Goal: Task Accomplishment & Management: Complete application form

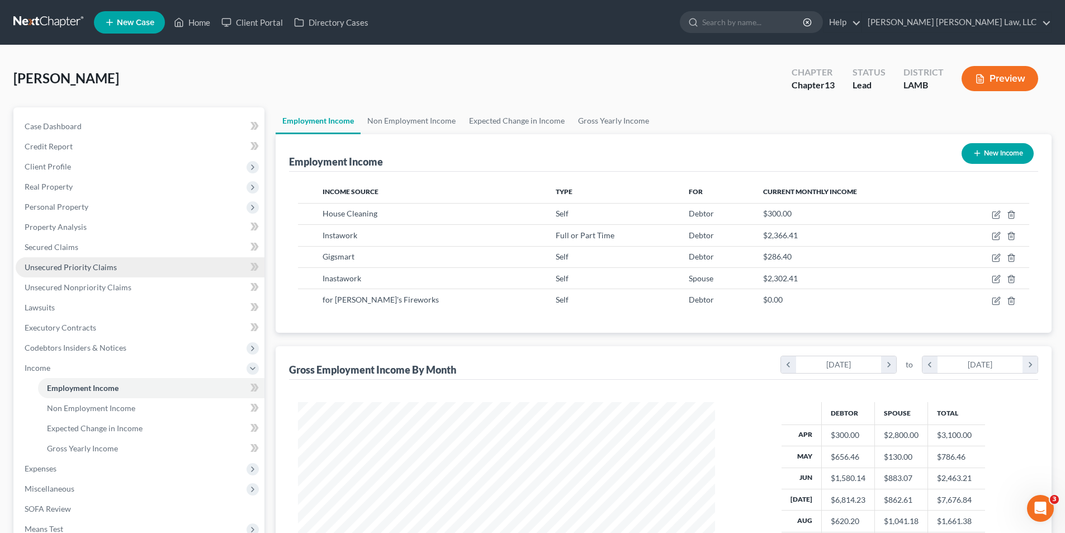
scroll to position [209, 439]
click at [997, 301] on icon "button" at bounding box center [996, 299] width 5 height 5
select select "1"
select select "19"
select select "0"
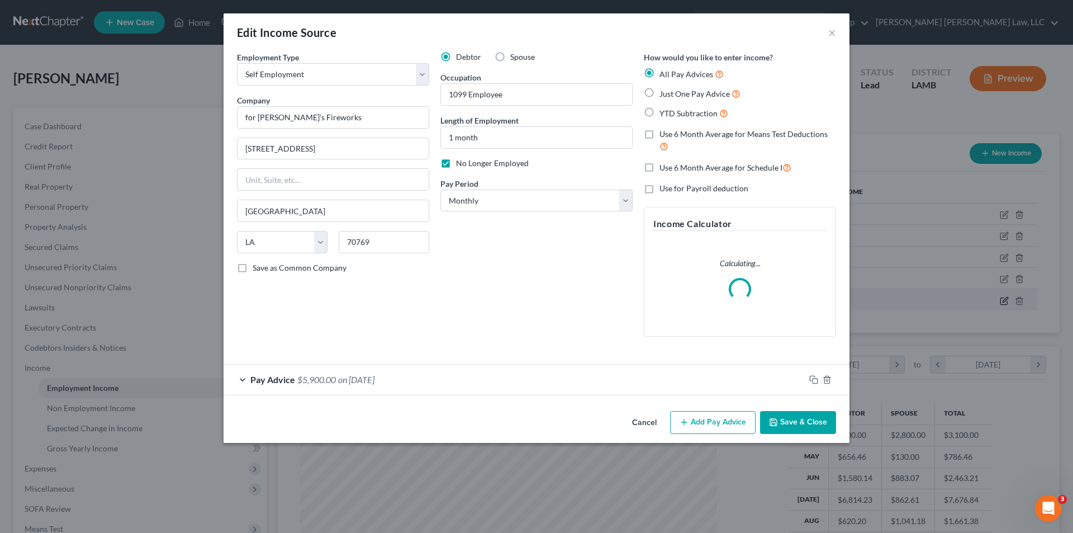
scroll to position [210, 443]
click at [362, 378] on span "on [DATE]" at bounding box center [356, 379] width 36 height 11
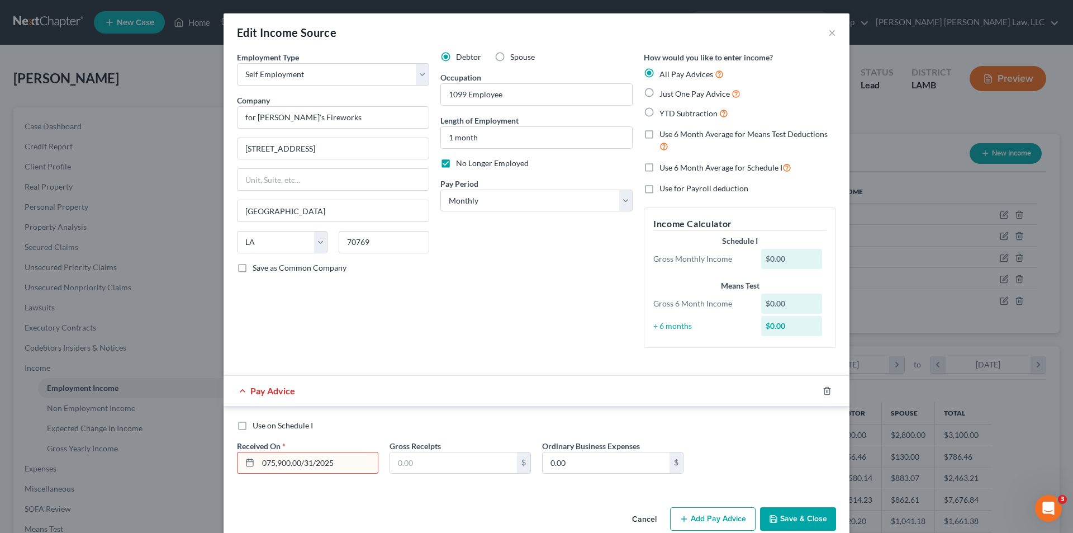
drag, startPoint x: 331, startPoint y: 467, endPoint x: 210, endPoint y: 469, distance: 120.8
click at [210, 469] on div "Edit Income Source × Employment Type * Select Full or [DEMOGRAPHIC_DATA] Employ…" at bounding box center [536, 266] width 1073 height 533
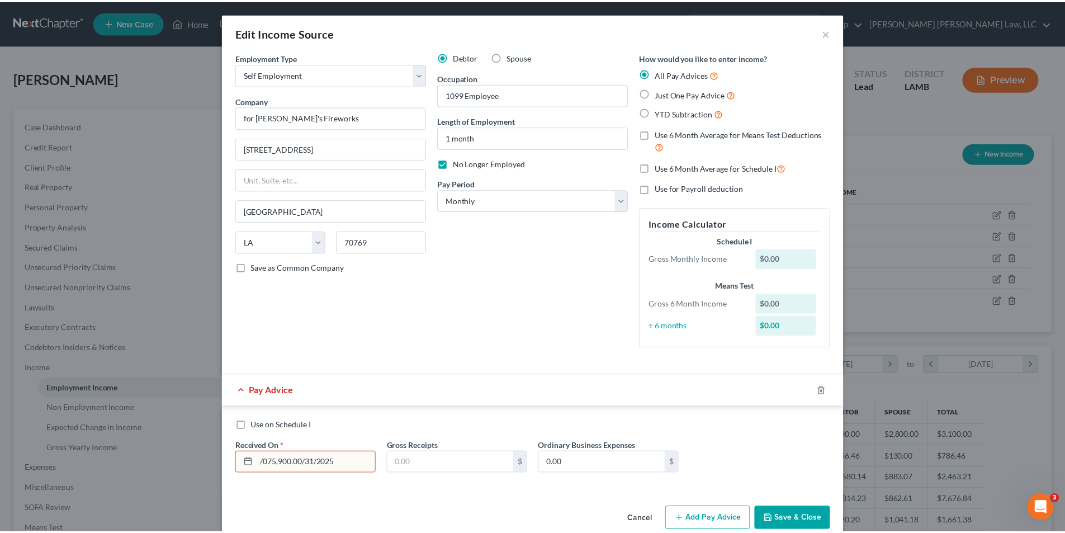
scroll to position [20, 0]
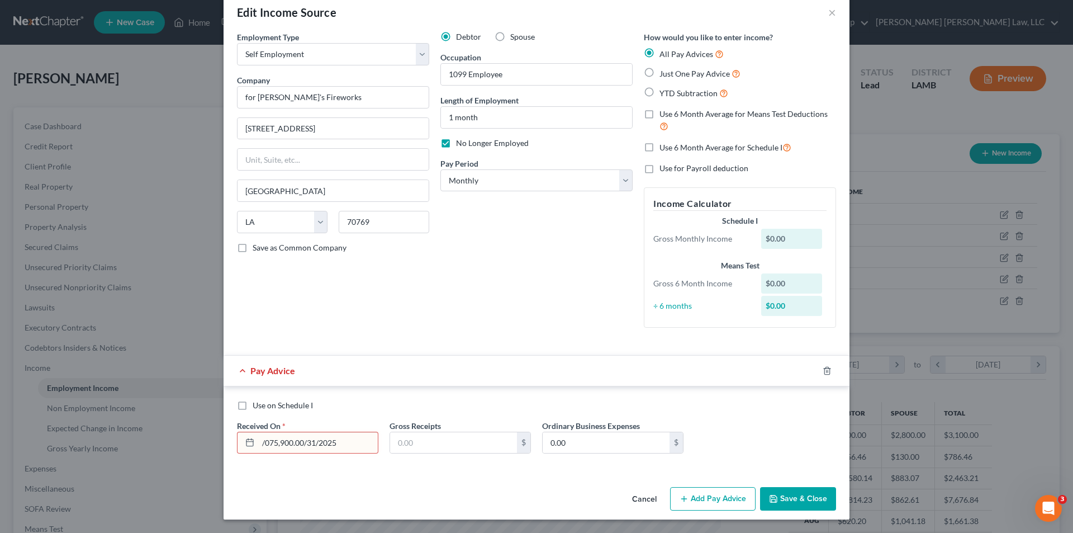
drag, startPoint x: 334, startPoint y: 442, endPoint x: 113, endPoint y: 462, distance: 221.7
click at [113, 462] on div "Edit Income Source × Employment Type * Select Full or [DEMOGRAPHIC_DATA] Employ…" at bounding box center [536, 266] width 1073 height 533
type input "[DATE]"
click at [451, 440] on input "text" at bounding box center [453, 442] width 127 height 21
type input "6,265.00"
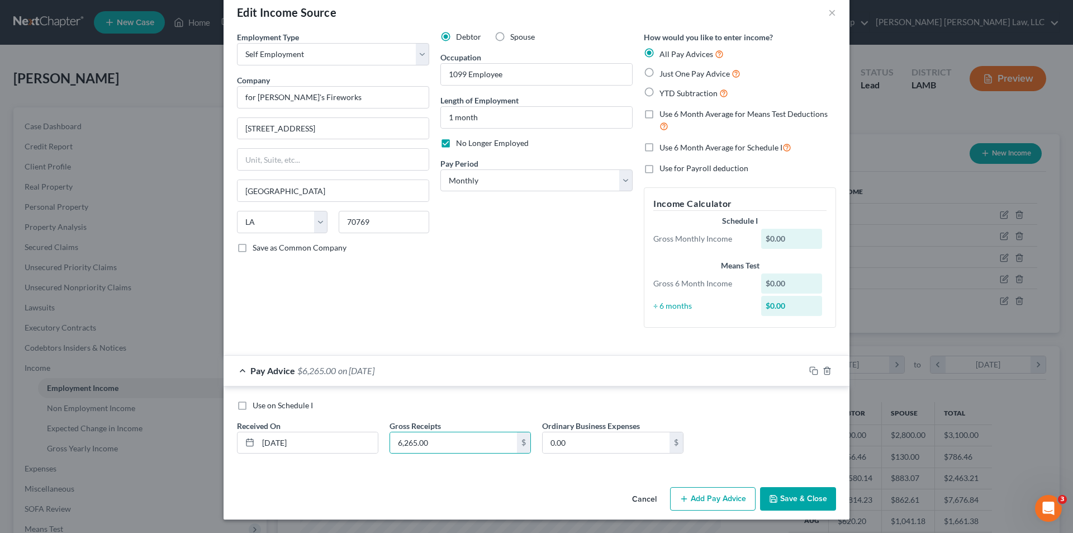
click at [801, 502] on button "Save & Close" at bounding box center [798, 498] width 76 height 23
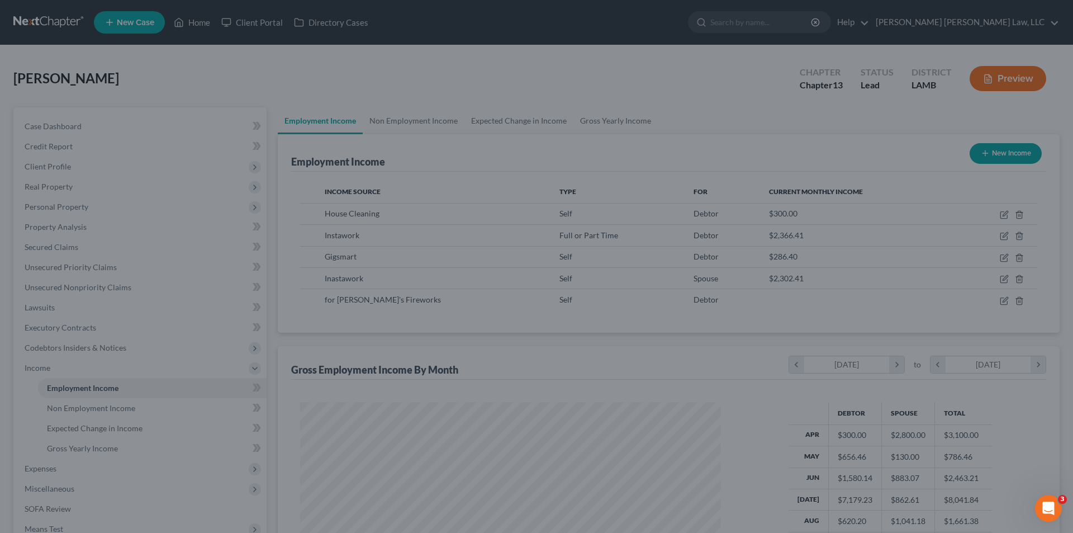
scroll to position [558801, 558571]
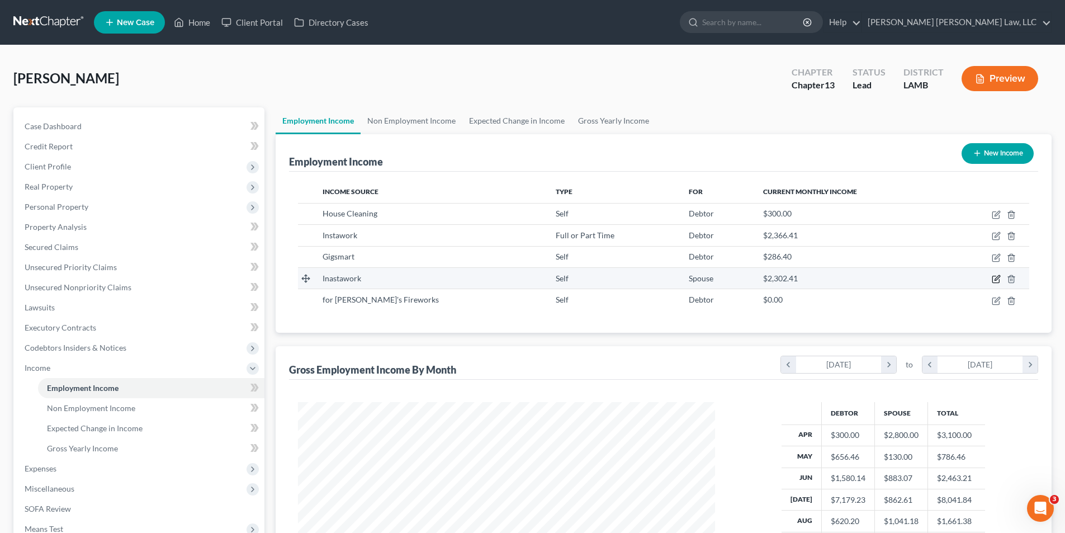
click at [995, 280] on icon "button" at bounding box center [996, 277] width 5 height 5
select select "1"
select select "19"
select select "0"
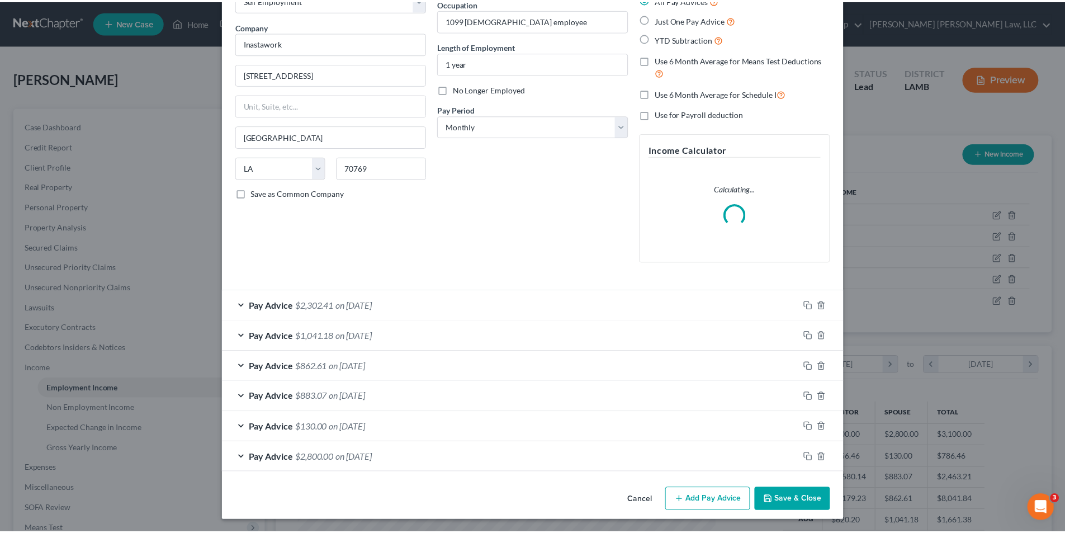
scroll to position [75, 0]
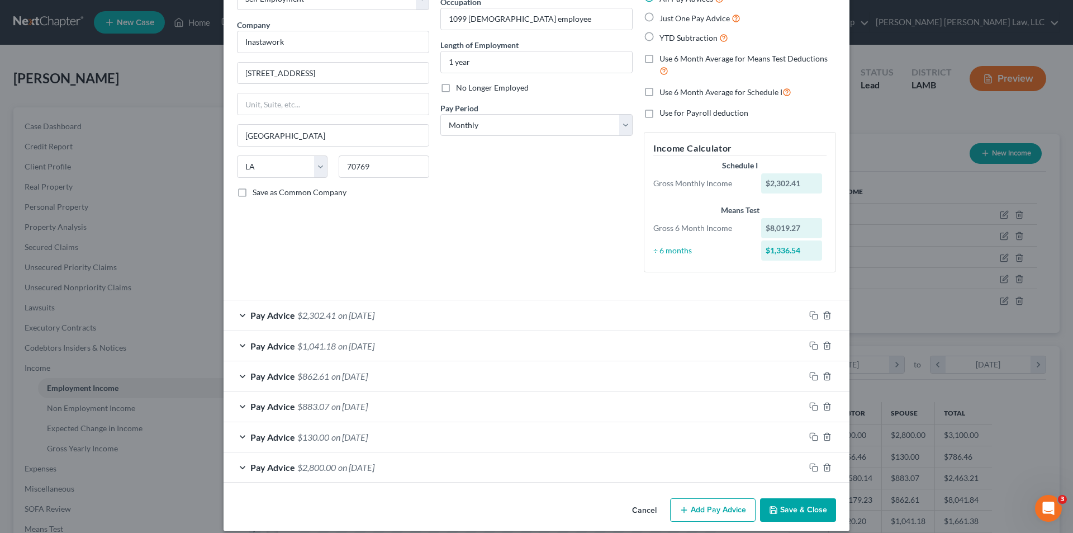
click at [784, 514] on button "Save & Close" at bounding box center [798, 509] width 76 height 23
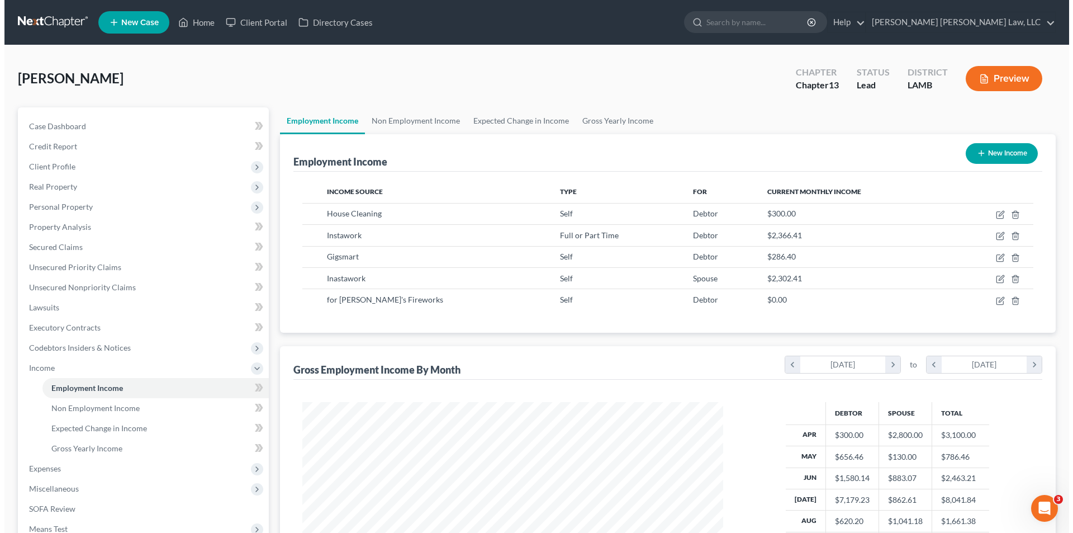
scroll to position [558801, 558571]
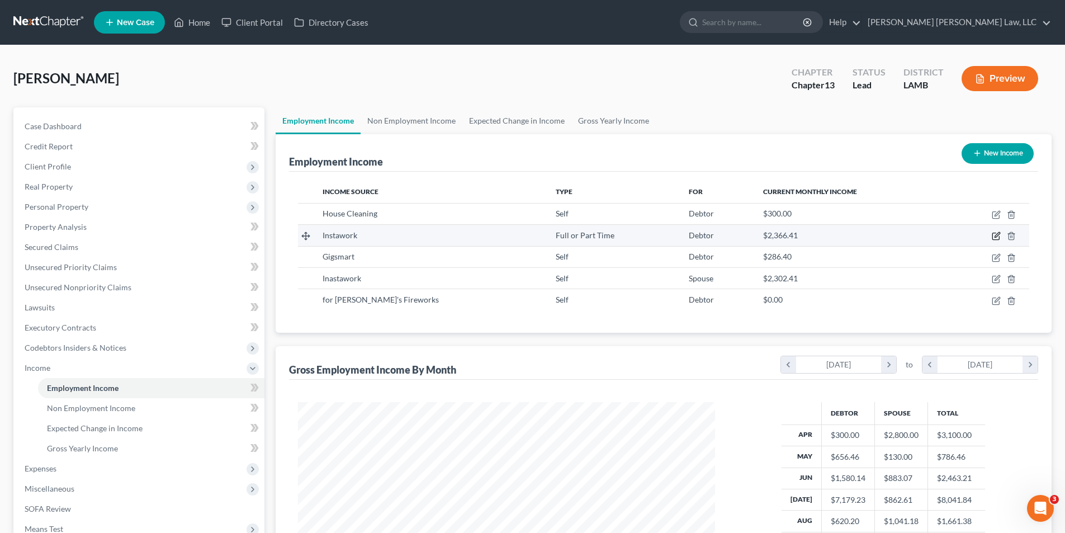
click at [996, 234] on icon "button" at bounding box center [996, 235] width 9 height 9
select select "0"
select select "19"
select select "0"
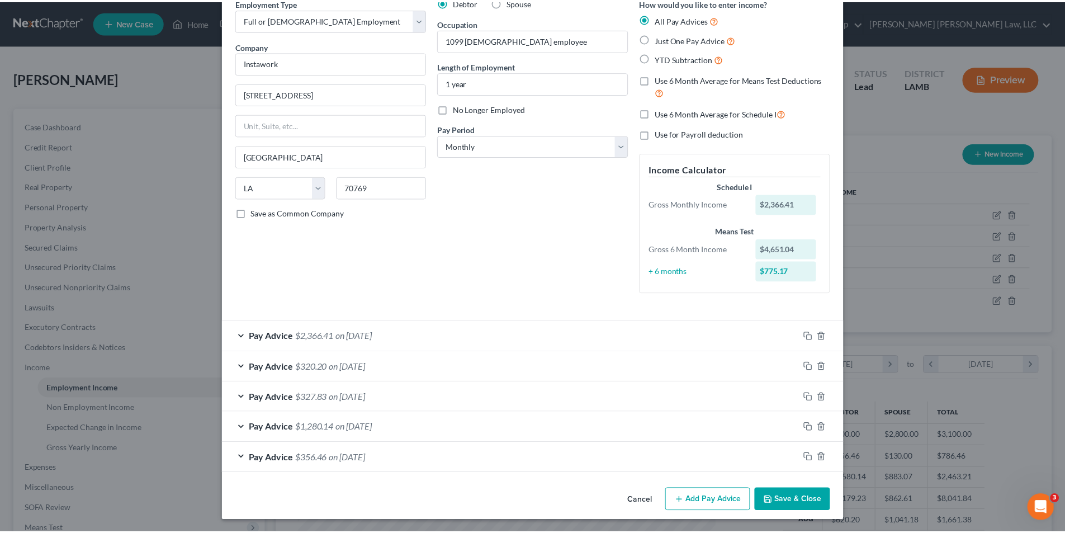
scroll to position [56, 0]
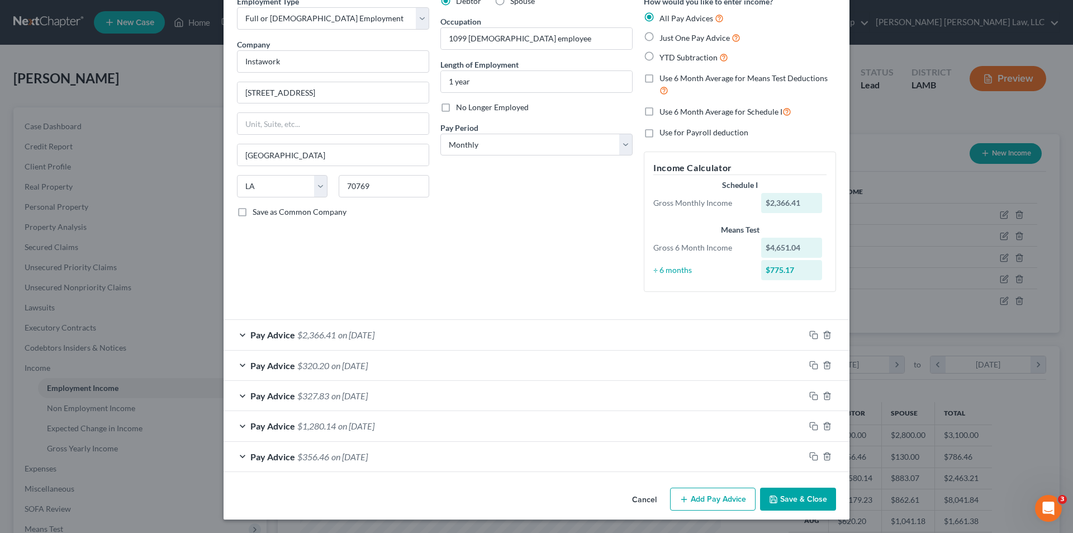
click at [797, 502] on button "Save & Close" at bounding box center [798, 498] width 76 height 23
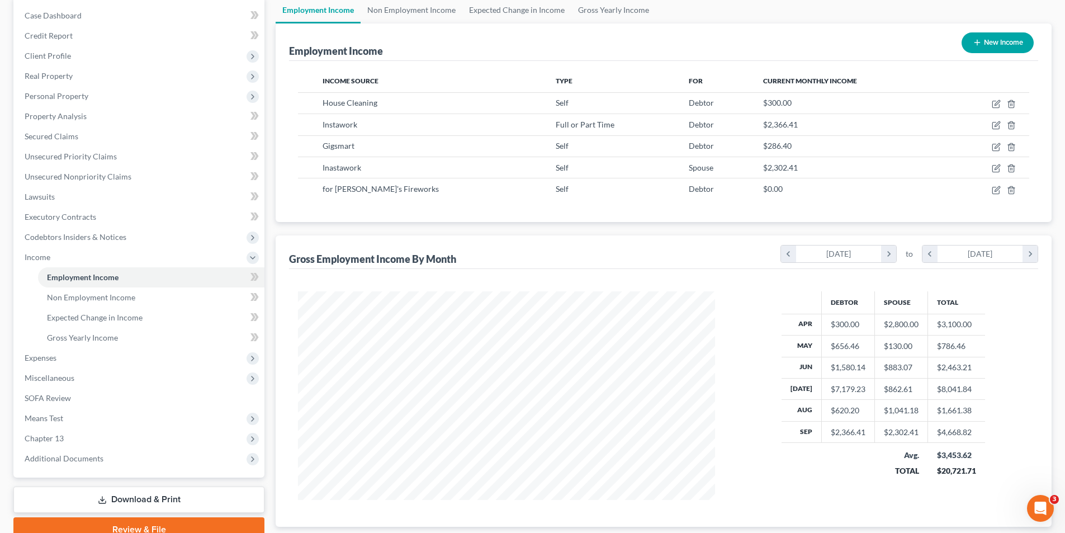
scroll to position [112, 0]
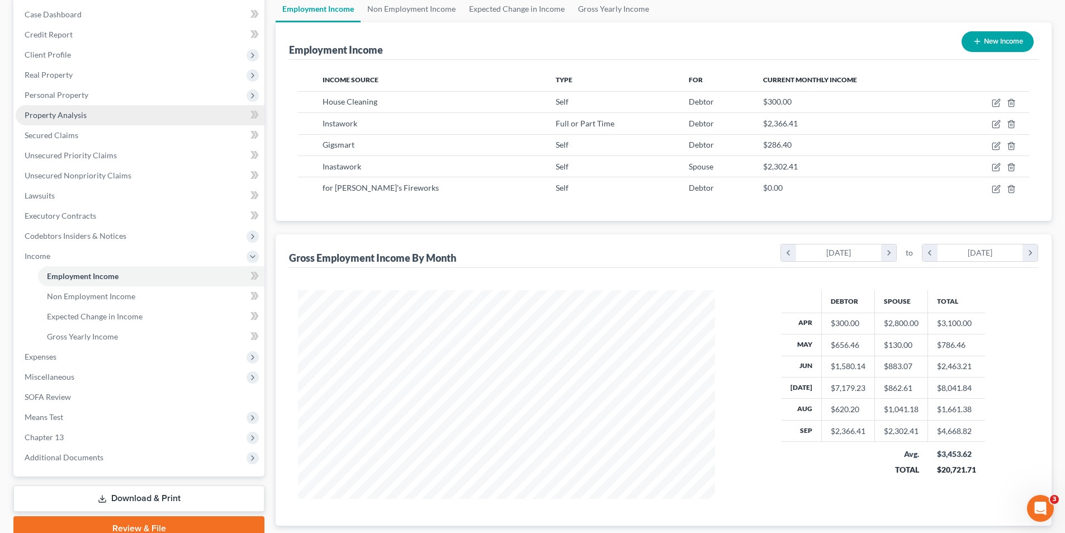
click at [55, 121] on link "Property Analysis" at bounding box center [140, 115] width 249 height 20
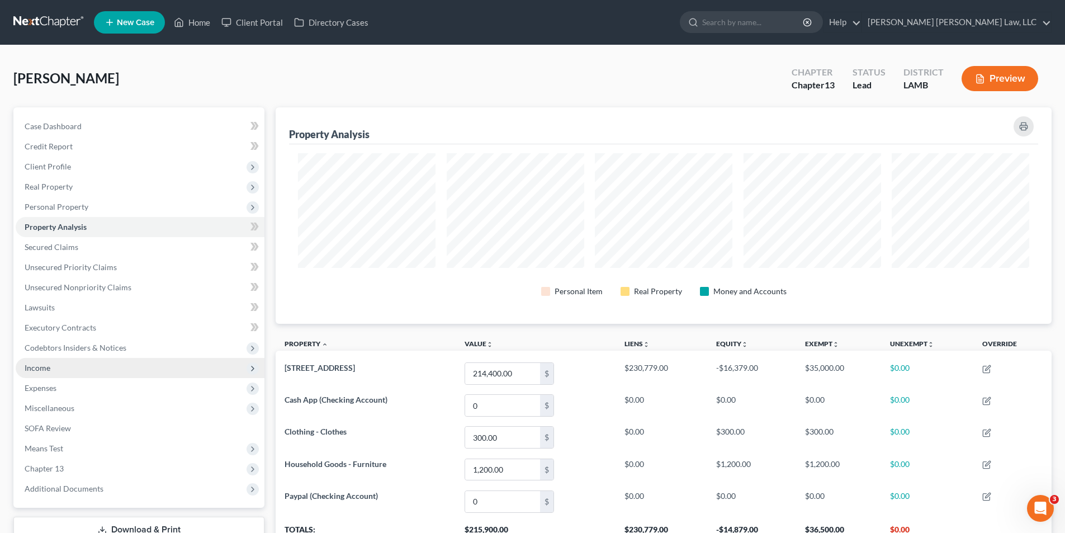
click at [55, 365] on span "Income" at bounding box center [140, 368] width 249 height 20
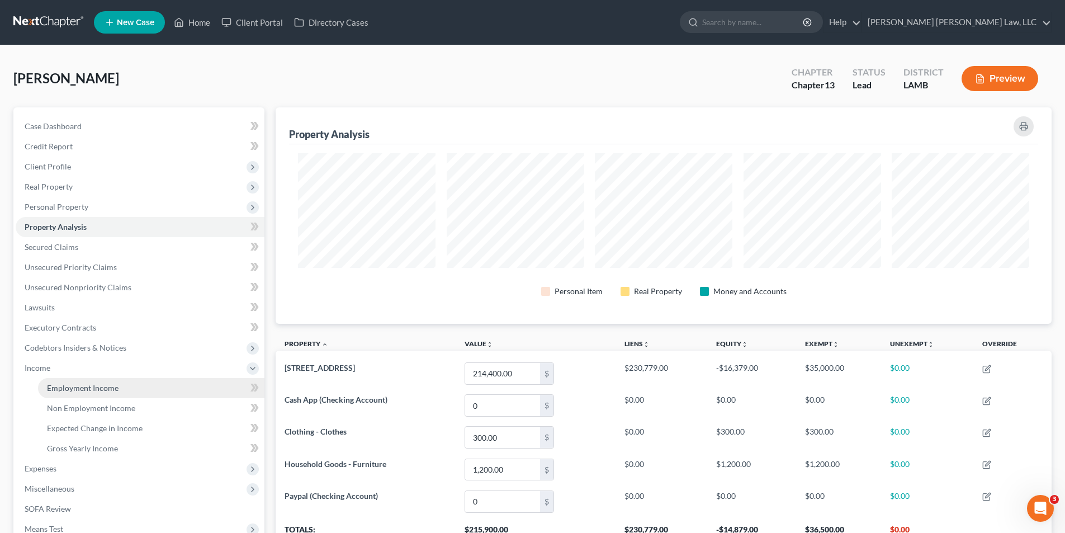
click at [69, 391] on span "Employment Income" at bounding box center [83, 388] width 72 height 10
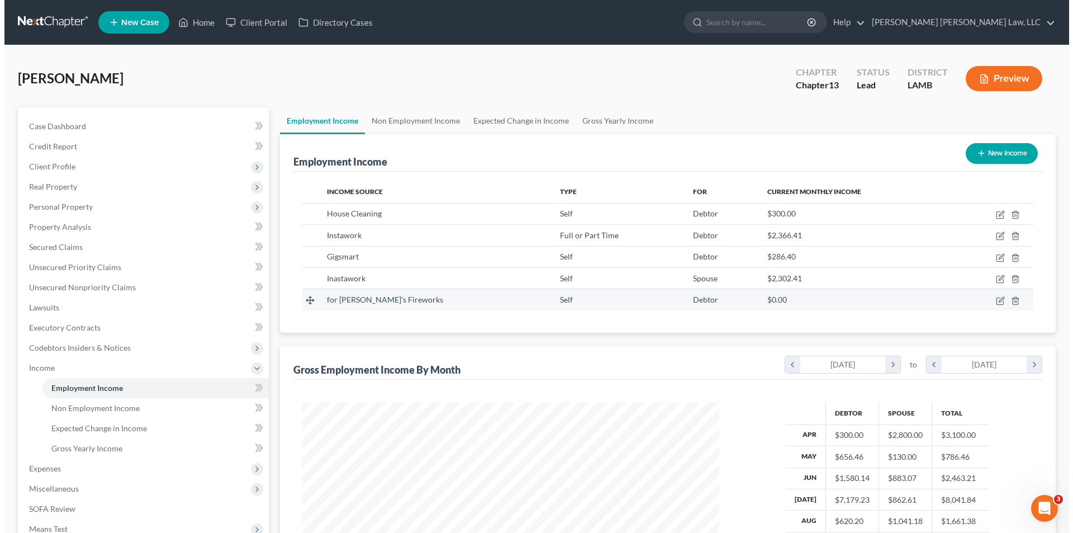
scroll to position [209, 439]
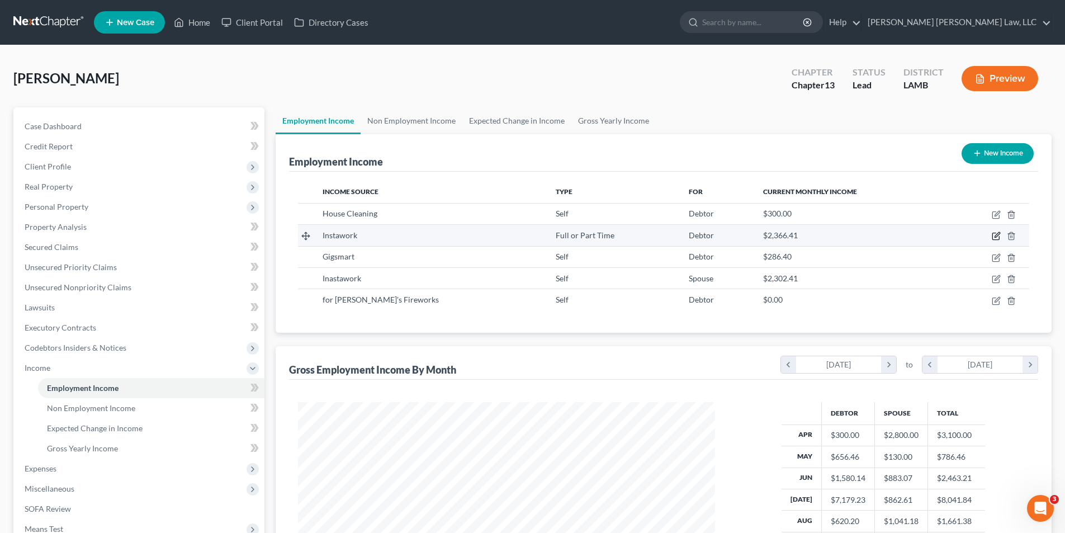
click at [997, 236] on icon "button" at bounding box center [996, 235] width 5 height 5
select select "0"
select select "19"
select select "0"
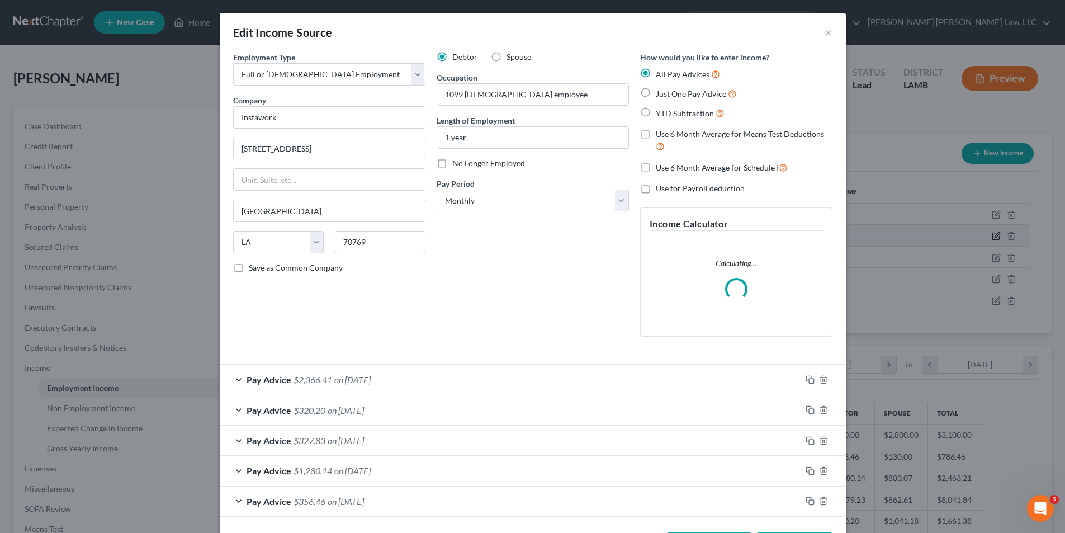
scroll to position [210, 443]
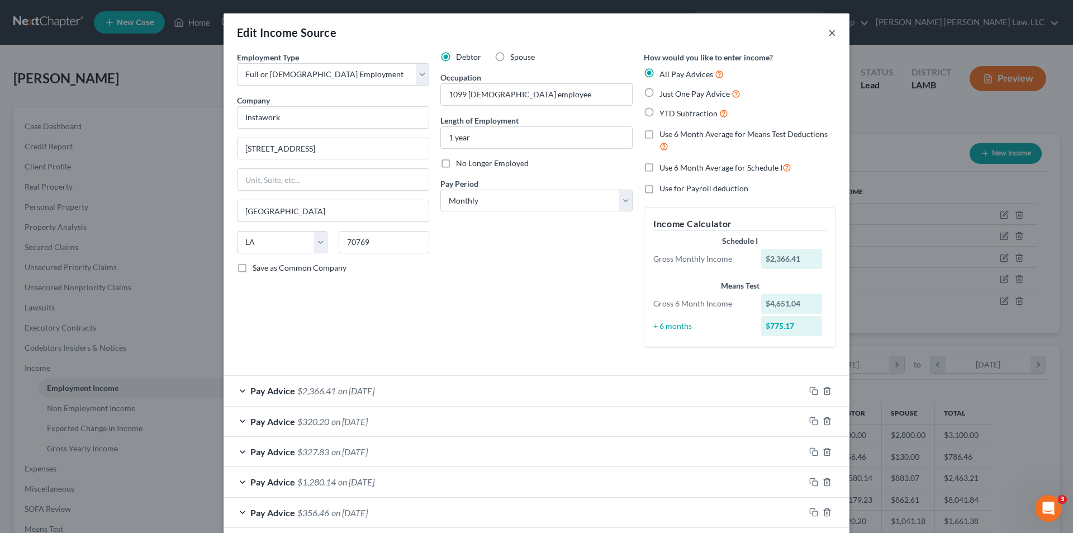
click at [829, 35] on button "×" at bounding box center [832, 32] width 8 height 13
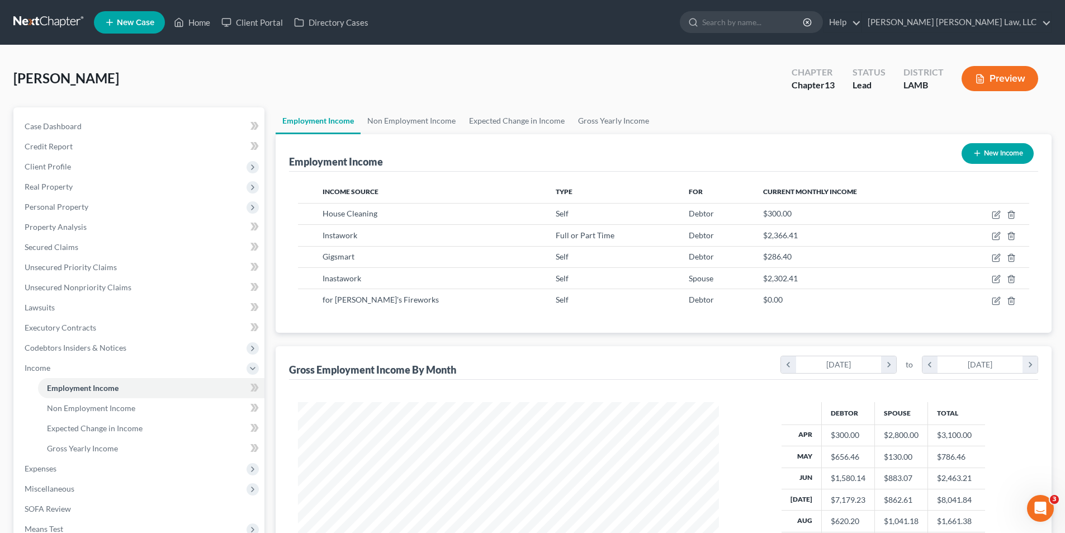
scroll to position [558801, 558571]
